Goal: Information Seeking & Learning: Learn about a topic

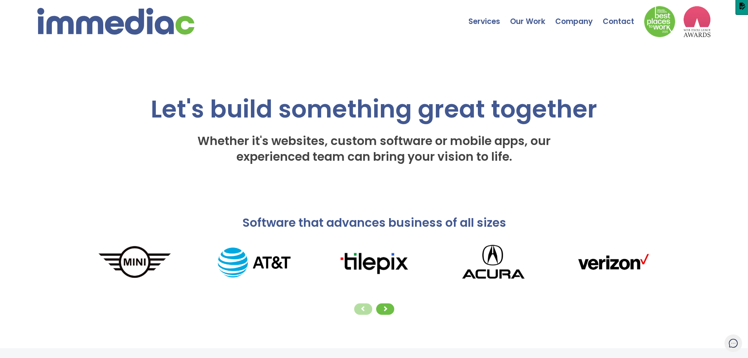
click at [732, 344] on icon at bounding box center [733, 343] width 10 height 10
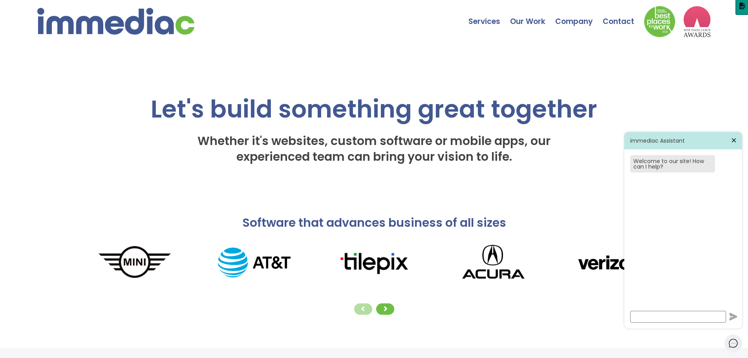
click at [736, 139] on icon at bounding box center [734, 141] width 4 height 4
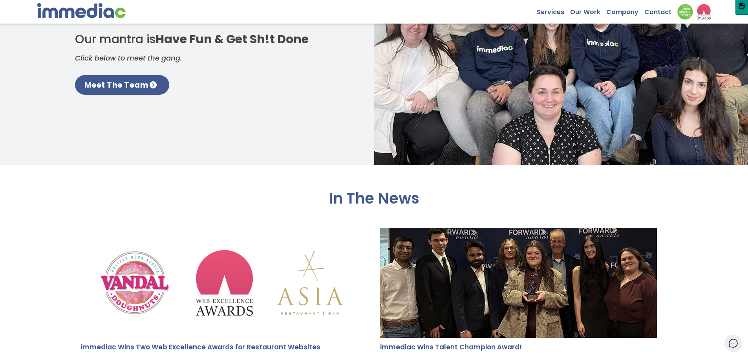
scroll to position [1296, 0]
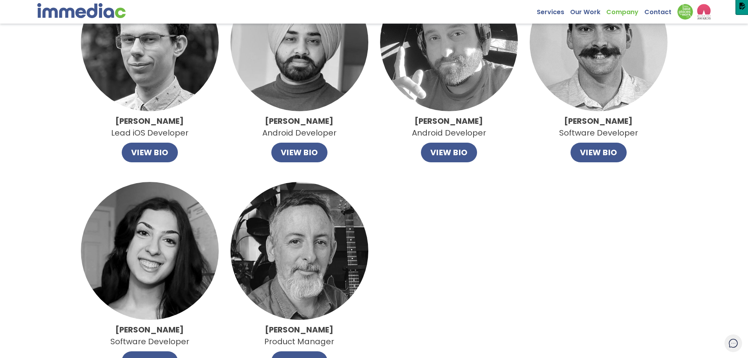
scroll to position [511, 0]
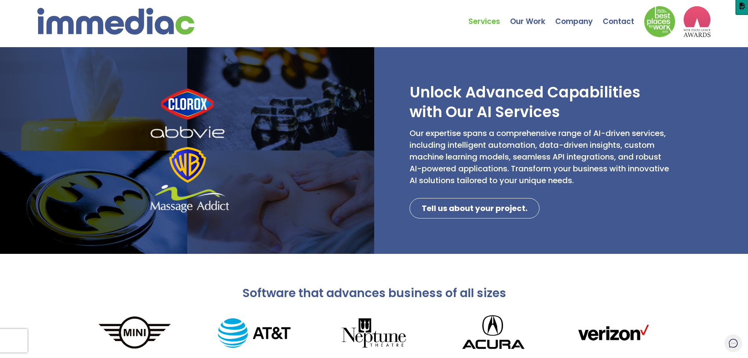
drag, startPoint x: 410, startPoint y: 87, endPoint x: 592, endPoint y: 108, distance: 183.4
click at [592, 108] on h2 "Unlock Advanced Capabilities with Our AI Services" at bounding box center [542, 101] width 264 height 39
click at [453, 13] on div "Services Web Design Apps Technologies Custom Software Search Engine Optimizatio…" at bounding box center [373, 18] width 673 height 37
click at [165, 22] on img at bounding box center [115, 21] width 157 height 27
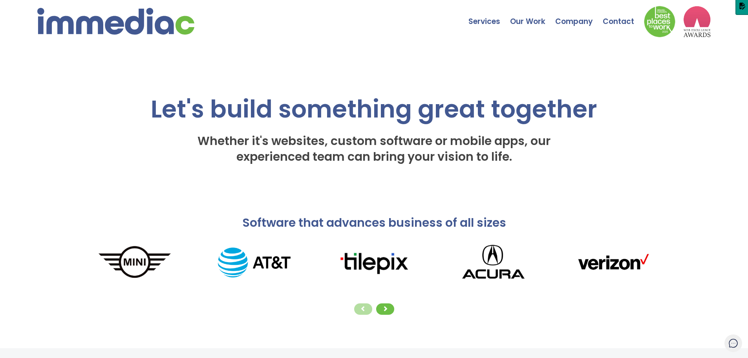
click at [731, 341] on icon at bounding box center [733, 343] width 10 height 10
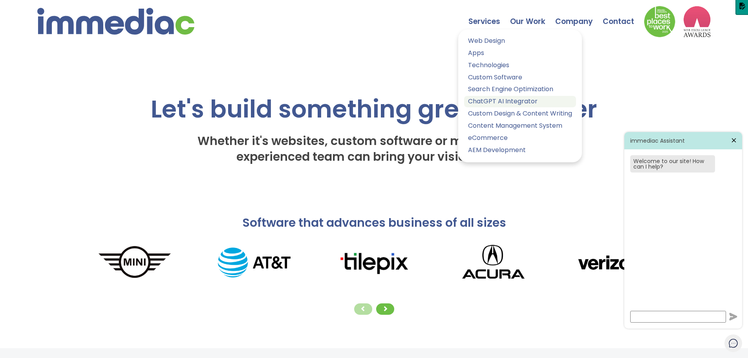
click at [479, 102] on link "ChatGPT AI Integrator" at bounding box center [520, 101] width 112 height 11
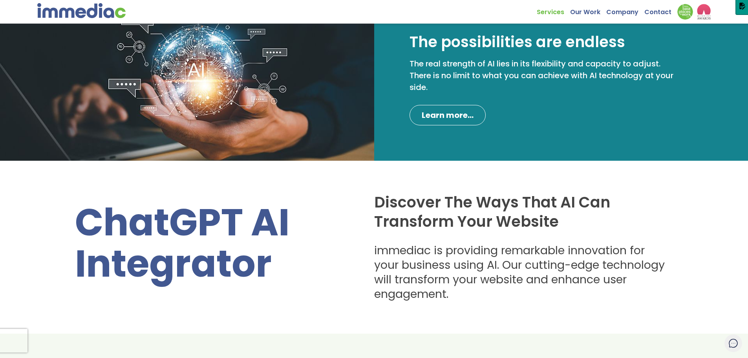
scroll to position [118, 0]
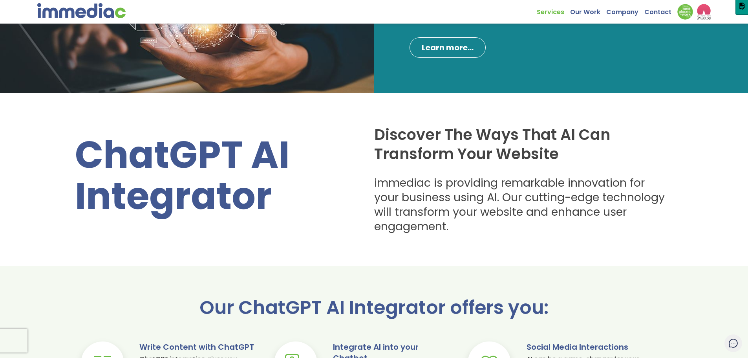
drag, startPoint x: 77, startPoint y: 145, endPoint x: 296, endPoint y: 198, distance: 225.4
click at [296, 198] on h1 "ChatGPT AI Integrator" at bounding box center [213, 175] width 276 height 82
click at [307, 205] on h1 "ChatGPT AI Integrator" at bounding box center [213, 175] width 276 height 82
drag, startPoint x: 317, startPoint y: 205, endPoint x: 72, endPoint y: 137, distance: 254.6
click at [72, 137] on div "ChatGPT AI Integrator Discover The Ways That AI Can Transform Your Website imme…" at bounding box center [374, 179] width 748 height 110
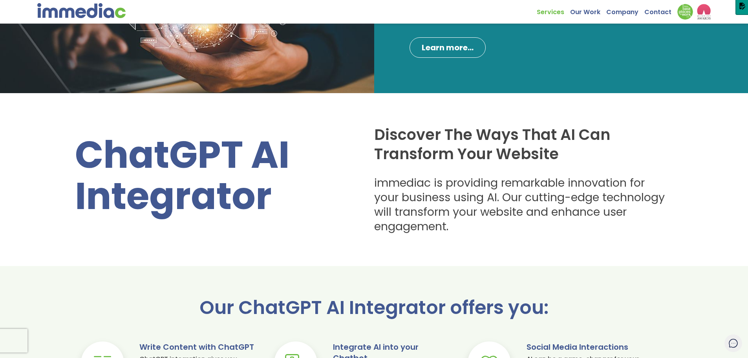
click at [297, 218] on div "ChatGPT AI Integrator" at bounding box center [213, 179] width 276 height 90
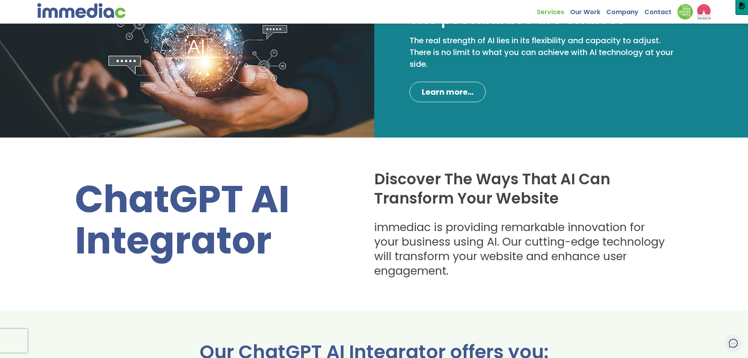
scroll to position [79, 0]
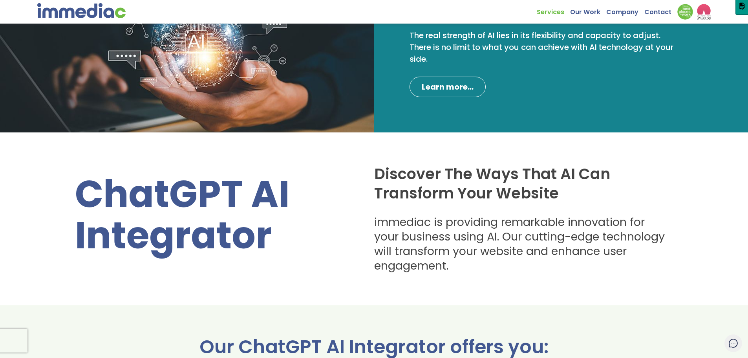
drag, startPoint x: 71, startPoint y: 190, endPoint x: 294, endPoint y: 231, distance: 226.4
click at [294, 231] on div "ChatGPT AI Integrator Discover The Ways That AI Can Transform Your Website imme…" at bounding box center [374, 219] width 748 height 110
click at [93, 184] on h1 "ChatGPT AI Integrator" at bounding box center [213, 215] width 276 height 82
drag, startPoint x: 77, startPoint y: 190, endPoint x: 284, endPoint y: 233, distance: 211.8
click at [284, 233] on h1 "ChatGPT AI Integrator" at bounding box center [213, 215] width 276 height 82
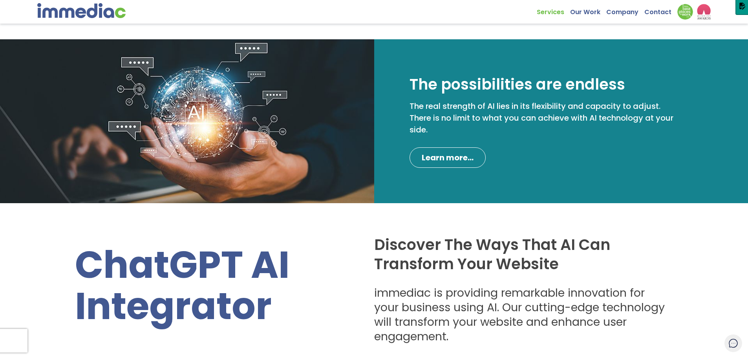
scroll to position [0, 0]
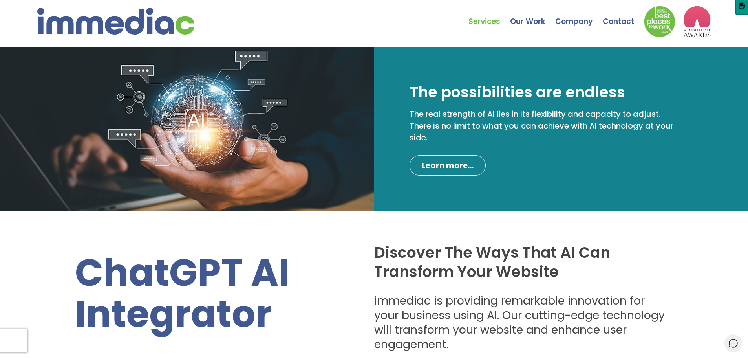
click at [72, 274] on div "ChatGPT AI Integrator Discover The Ways That AI Can Transform Your Website imme…" at bounding box center [374, 297] width 748 height 110
click at [77, 265] on h1 "ChatGPT AI Integrator" at bounding box center [213, 293] width 276 height 82
click at [86, 269] on h1 "ChatGPT AI Integrator" at bounding box center [213, 293] width 276 height 82
drag, startPoint x: 81, startPoint y: 265, endPoint x: 285, endPoint y: 311, distance: 210.2
click at [285, 311] on h1 "ChatGPT AI Integrator" at bounding box center [213, 293] width 276 height 82
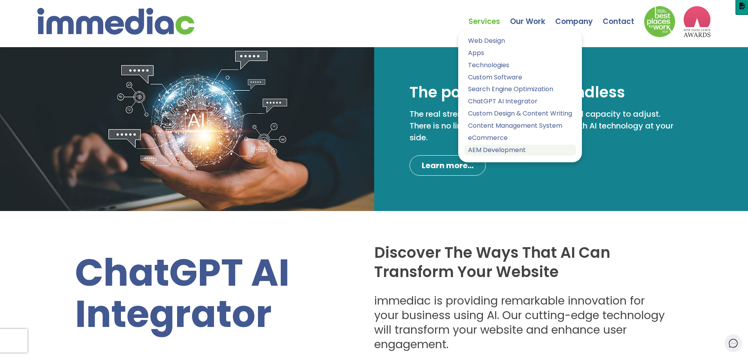
click at [497, 154] on link "AEM Development" at bounding box center [520, 150] width 112 height 11
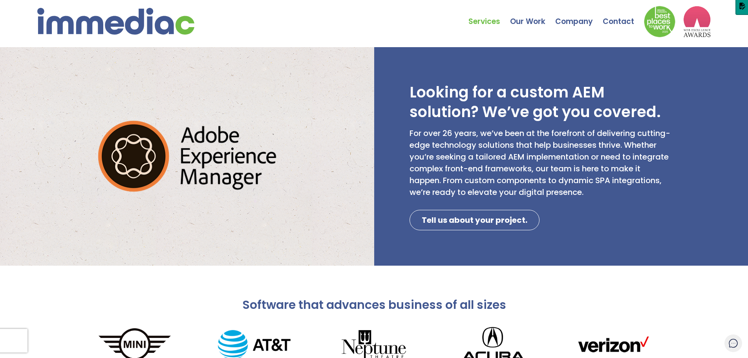
click at [374, 198] on div "Looking for a custom AEM solution? We’ve got you covered. For over 26 years, we…" at bounding box center [561, 156] width 374 height 218
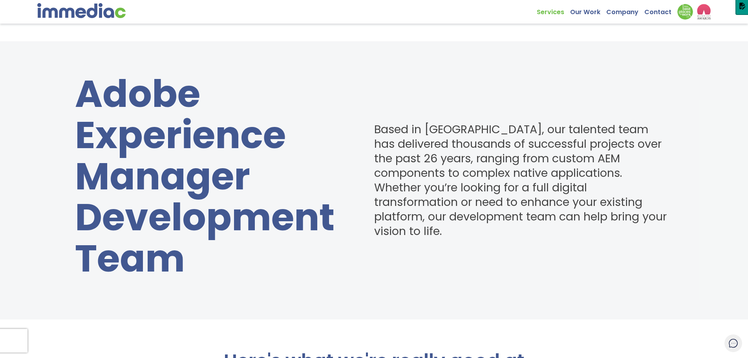
scroll to position [393, 0]
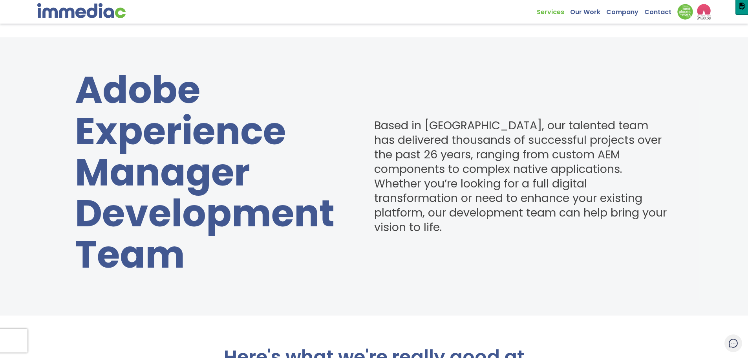
click at [467, 260] on div "Based in Halifax, our talented team has delivered thousands of successful proje…" at bounding box center [523, 176] width 299 height 215
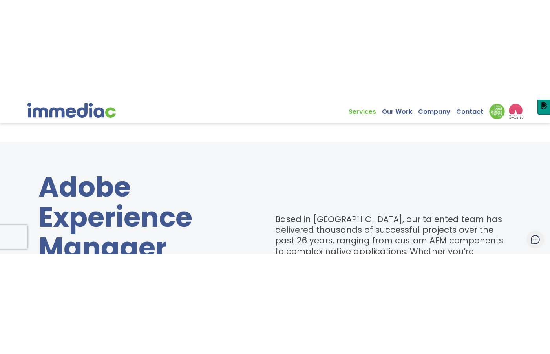
scroll to position [376, 0]
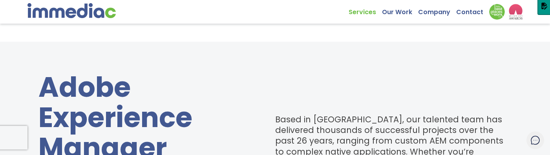
click at [158, 108] on h1 "Adobe Experience Manager Development Team" at bounding box center [144, 147] width 213 height 151
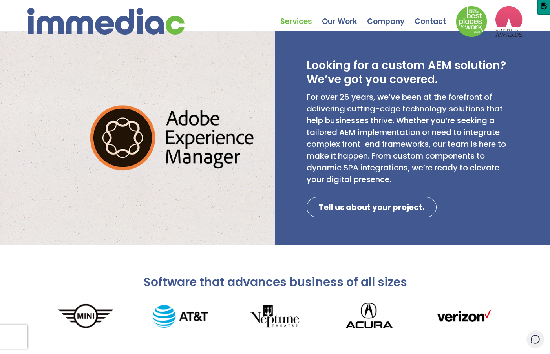
scroll to position [0, 0]
